Goal: Task Accomplishment & Management: Manage account settings

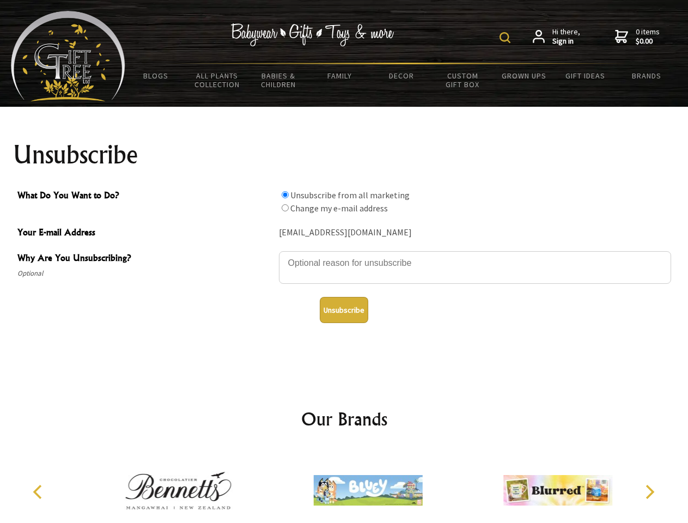
click at [506, 38] on img at bounding box center [504, 37] width 11 height 11
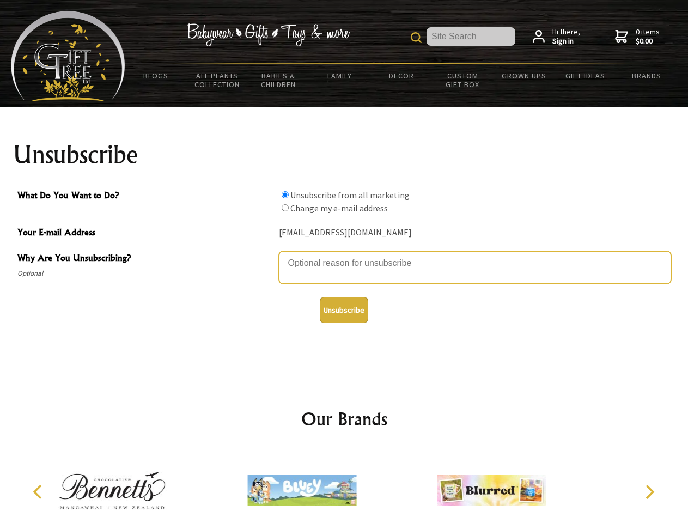
click at [344, 255] on textarea "Why Are You Unsubscribing?" at bounding box center [475, 267] width 392 height 33
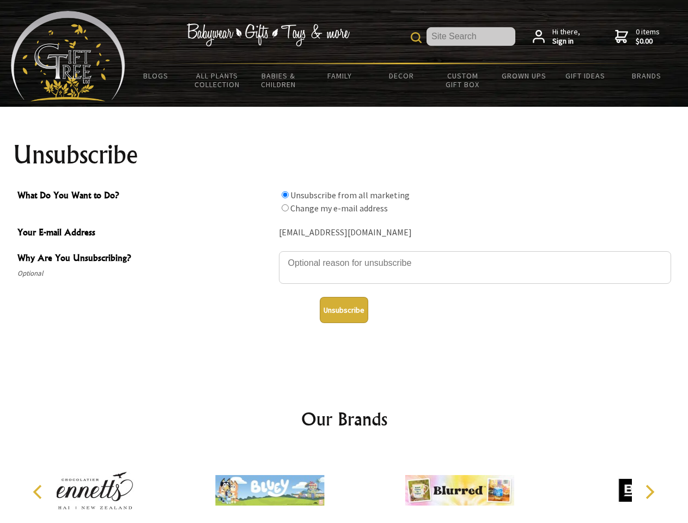
click at [285, 194] on input "What Do You Want to Do?" at bounding box center [284, 194] width 7 height 7
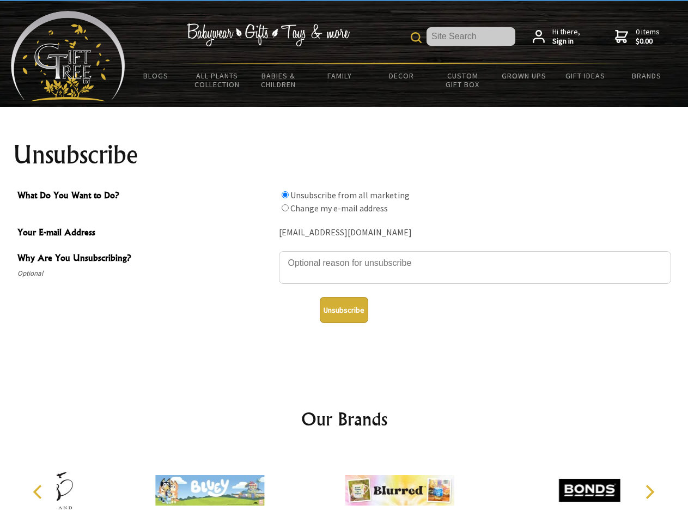
click at [285, 207] on input "What Do You Want to Do?" at bounding box center [284, 207] width 7 height 7
radio input "true"
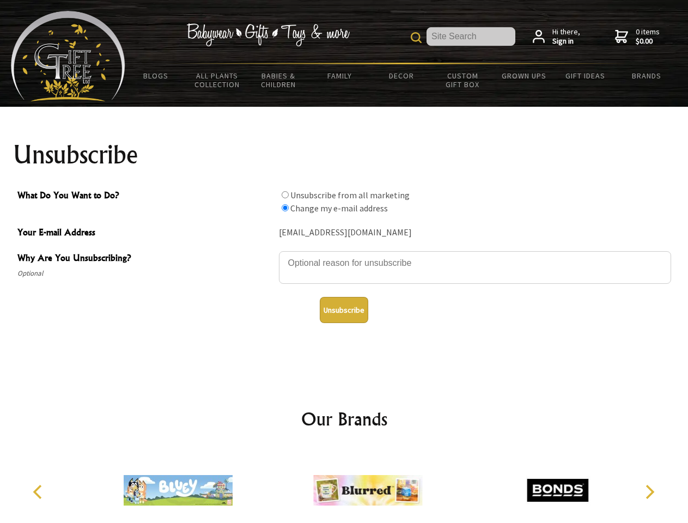
click at [344, 310] on button "Unsubscribe" at bounding box center [344, 310] width 48 height 26
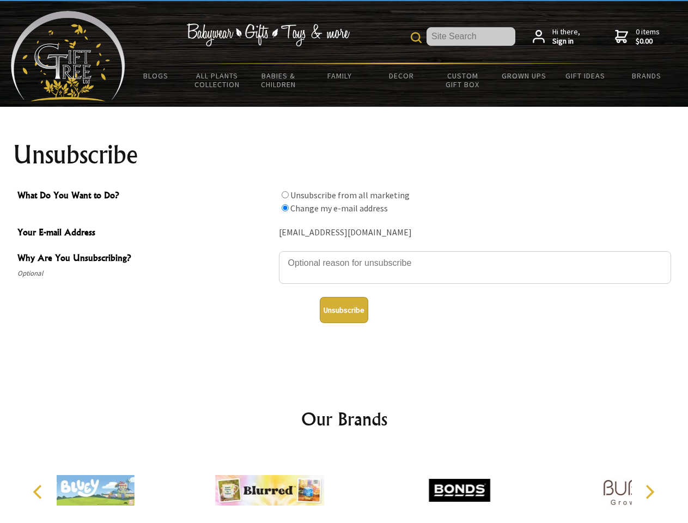
click at [39, 492] on icon "Previous" at bounding box center [39, 492] width 14 height 14
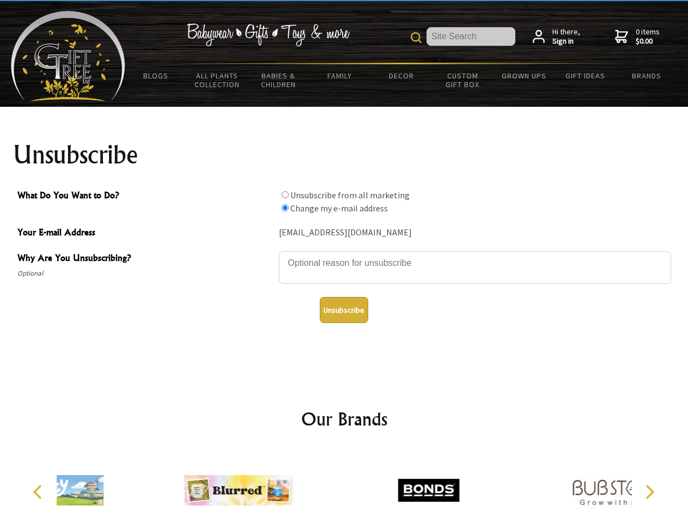
click at [649, 492] on icon "Next" at bounding box center [648, 492] width 14 height 14
